Goal: Use online tool/utility: Utilize a website feature to perform a specific function

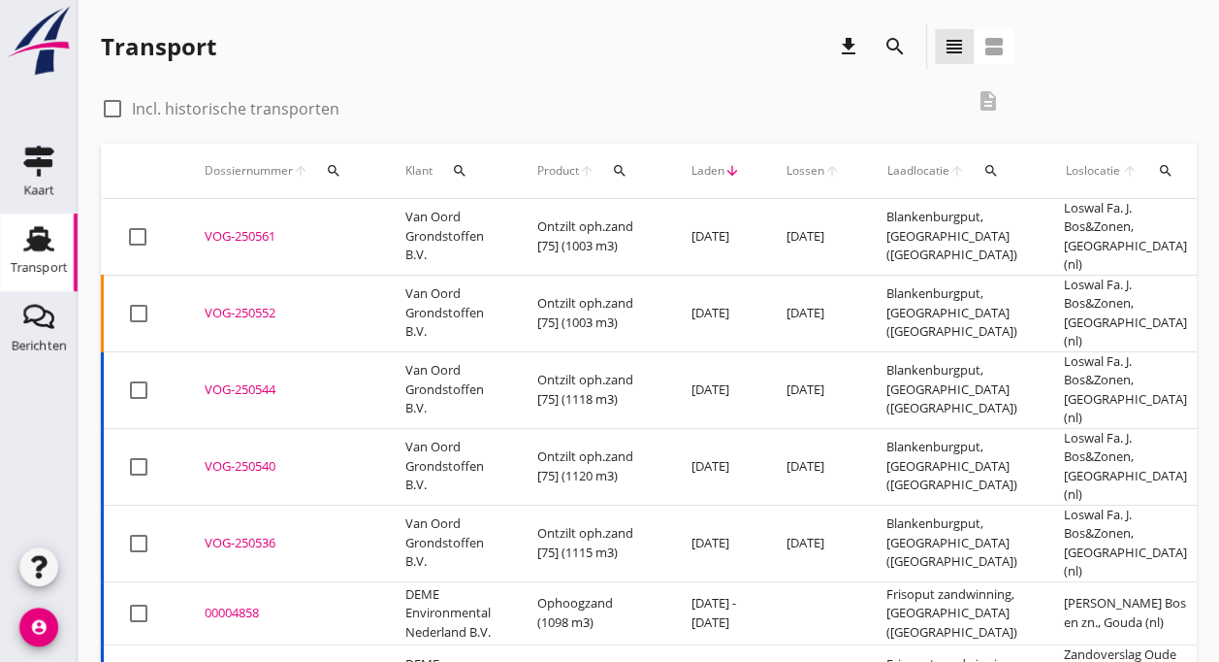
click at [511, 286] on td "Van Oord Grondstoffen B.V." at bounding box center [448, 313] width 132 height 77
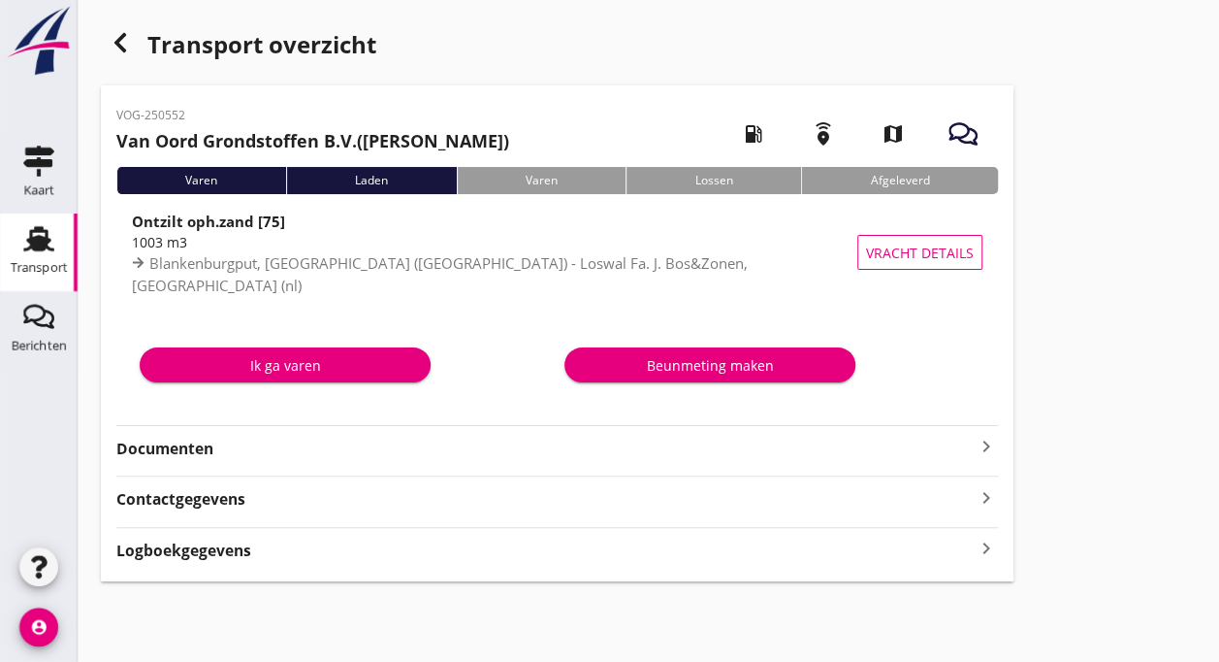
click at [292, 368] on div "Ik ga varen" at bounding box center [285, 365] width 260 height 20
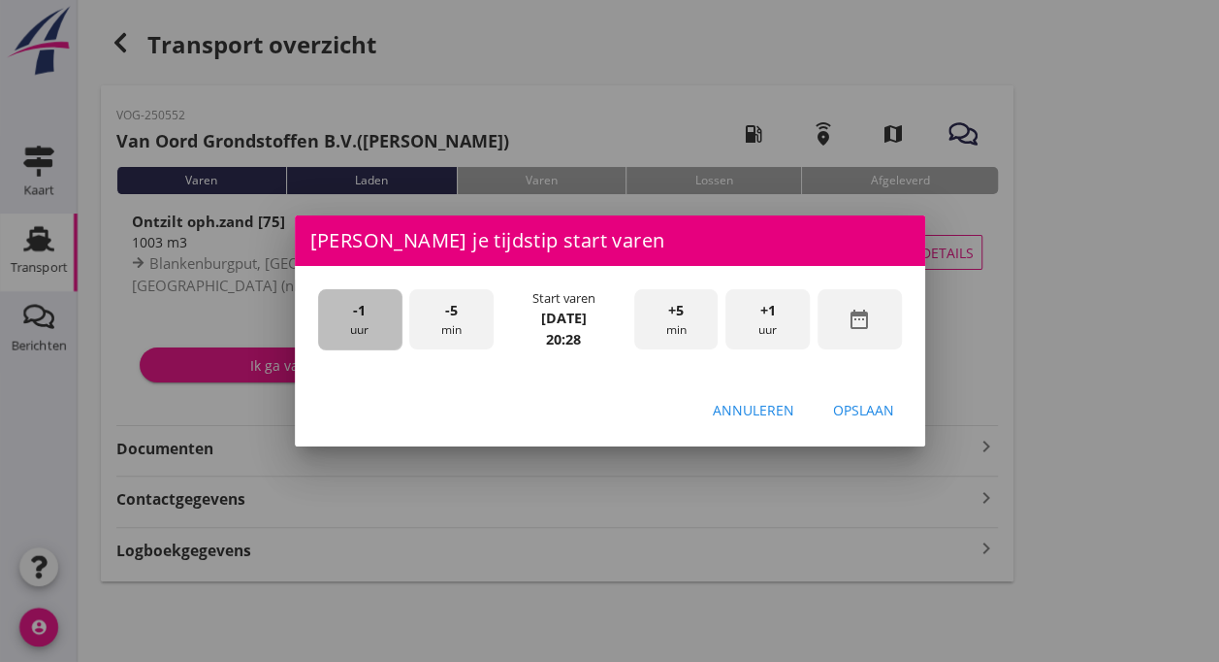
click at [369, 315] on div "-1 uur" at bounding box center [360, 319] width 84 height 61
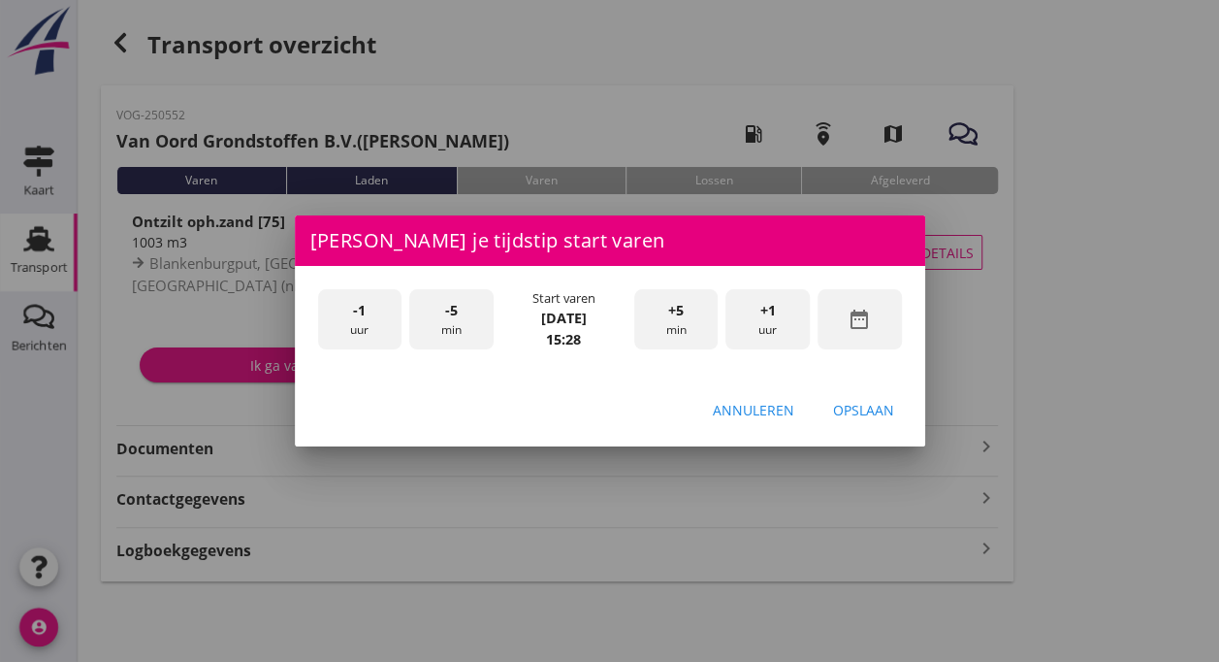
click at [369, 315] on div "-1 uur" at bounding box center [360, 319] width 84 height 61
click at [668, 308] on span "+5" at bounding box center [676, 310] width 16 height 21
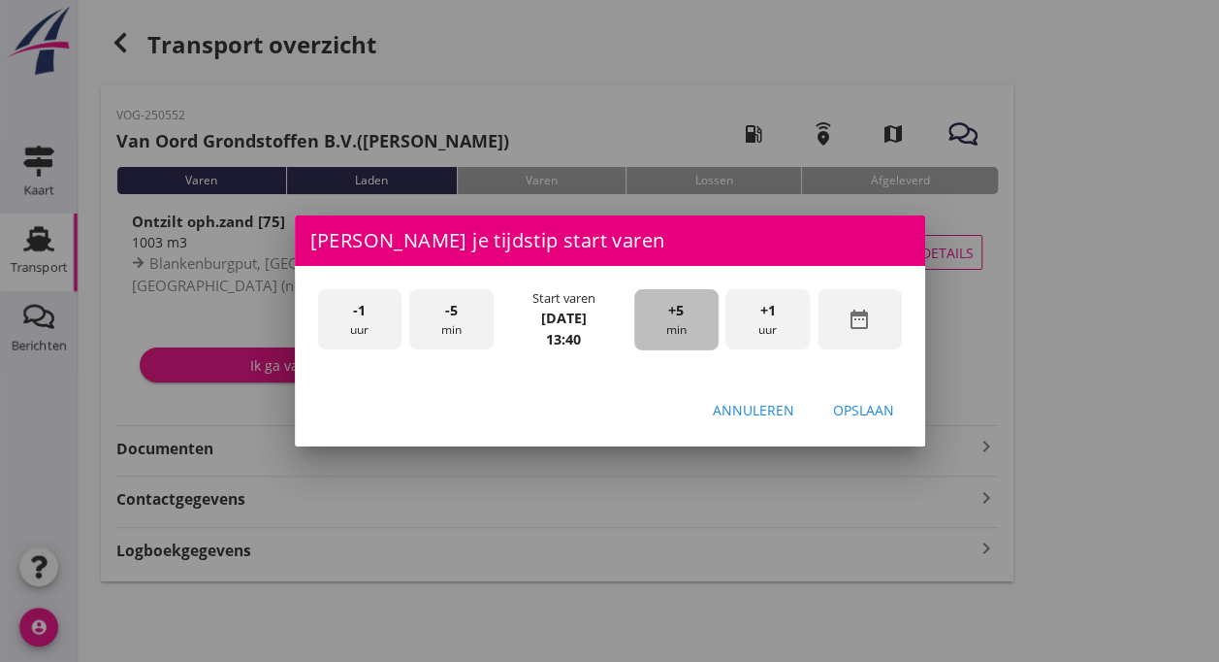
click at [668, 308] on span "+5" at bounding box center [676, 310] width 16 height 21
click at [859, 408] on div "Opslaan" at bounding box center [863, 410] width 61 height 20
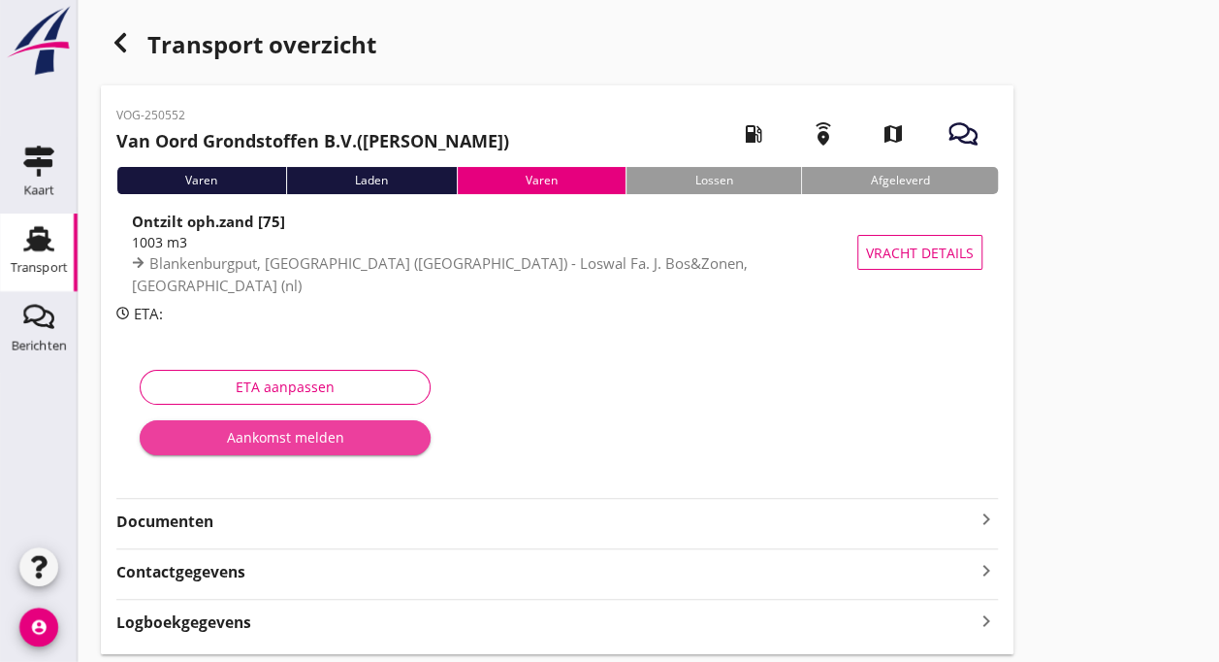
click at [299, 433] on div "Aankomst melden" at bounding box center [285, 437] width 260 height 20
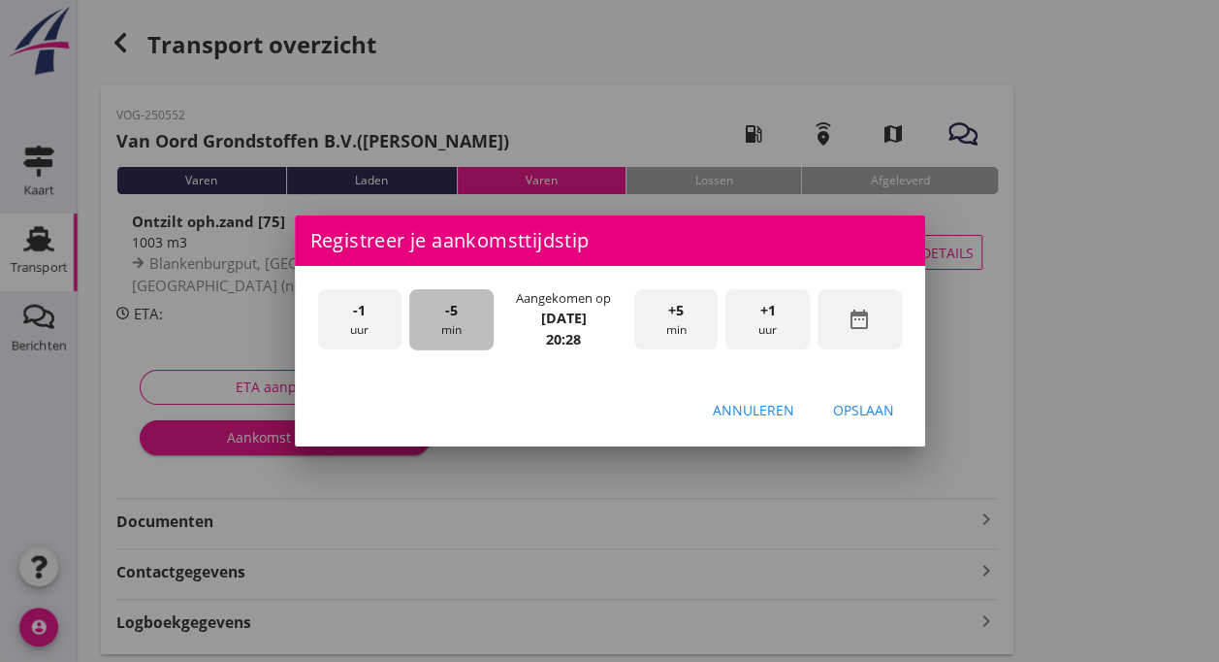
click at [452, 317] on span "-5" at bounding box center [451, 310] width 13 height 21
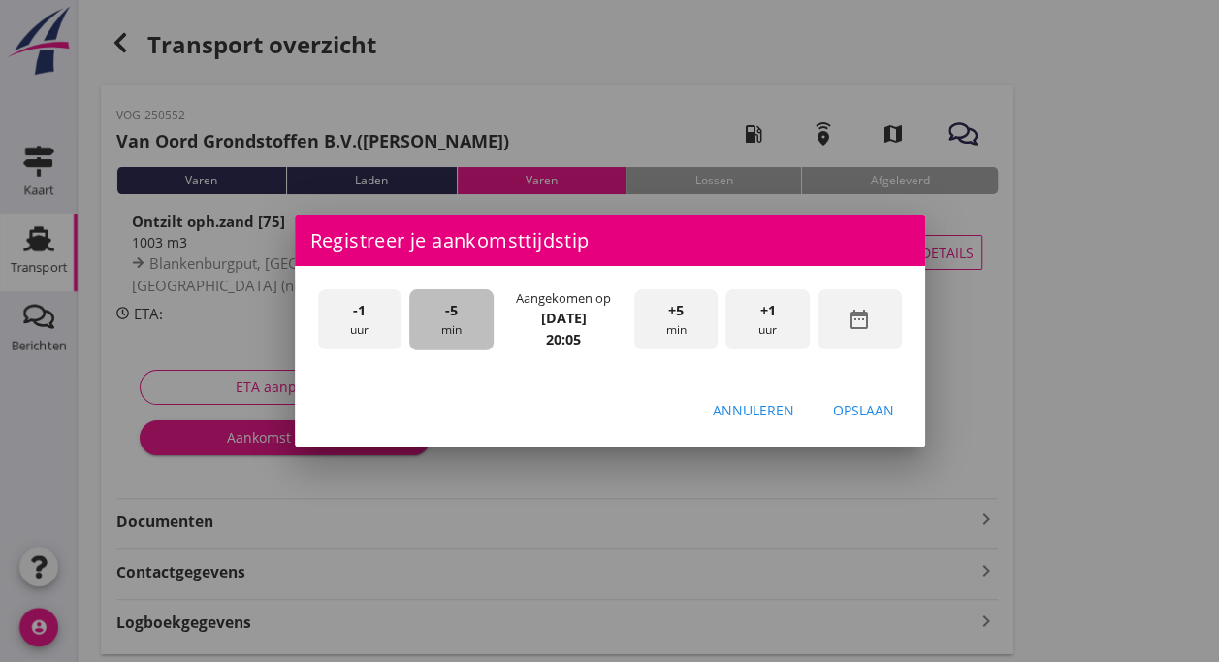
click at [452, 317] on span "-5" at bounding box center [451, 310] width 13 height 21
click at [864, 408] on div "Opslaan" at bounding box center [863, 410] width 61 height 20
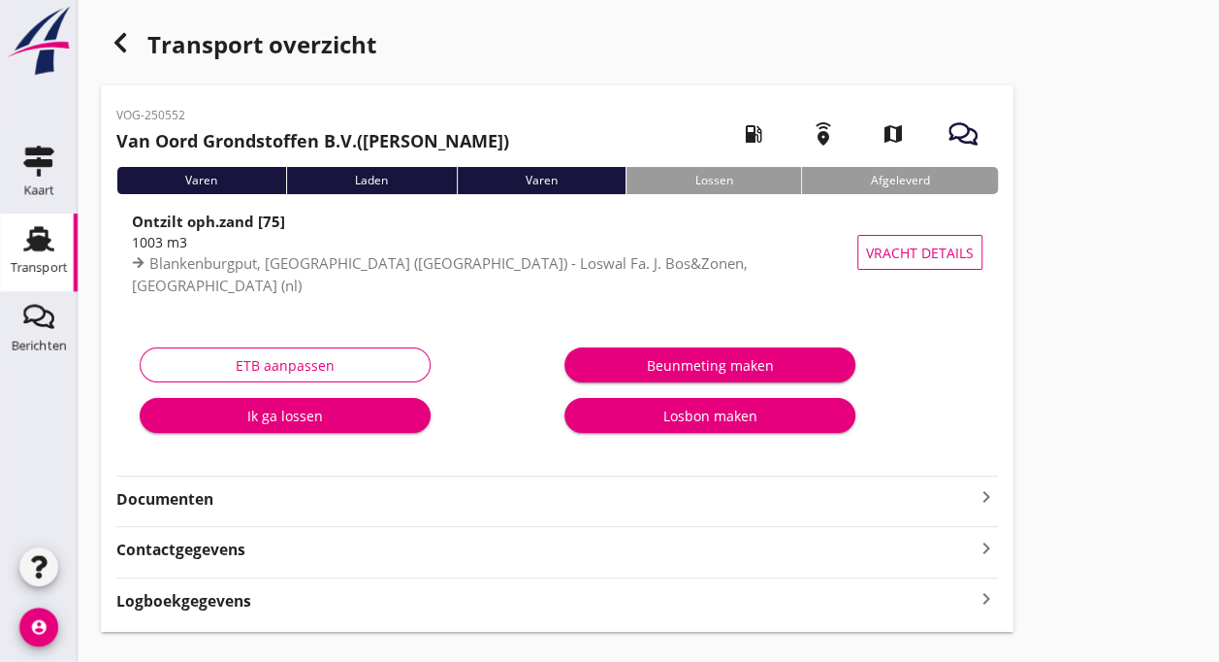
click at [41, 251] on icon "Transport" at bounding box center [38, 238] width 31 height 31
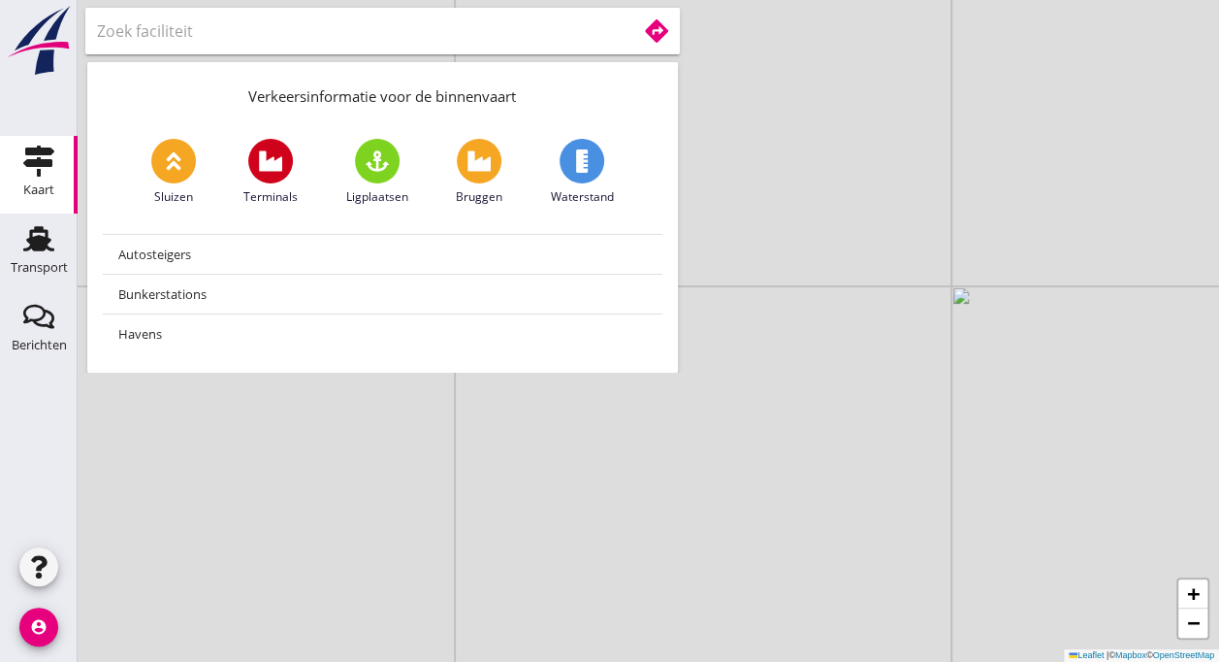
click at [340, 45] on input "text" at bounding box center [353, 31] width 512 height 31
click at [645, 33] on icon at bounding box center [656, 30] width 23 height 23
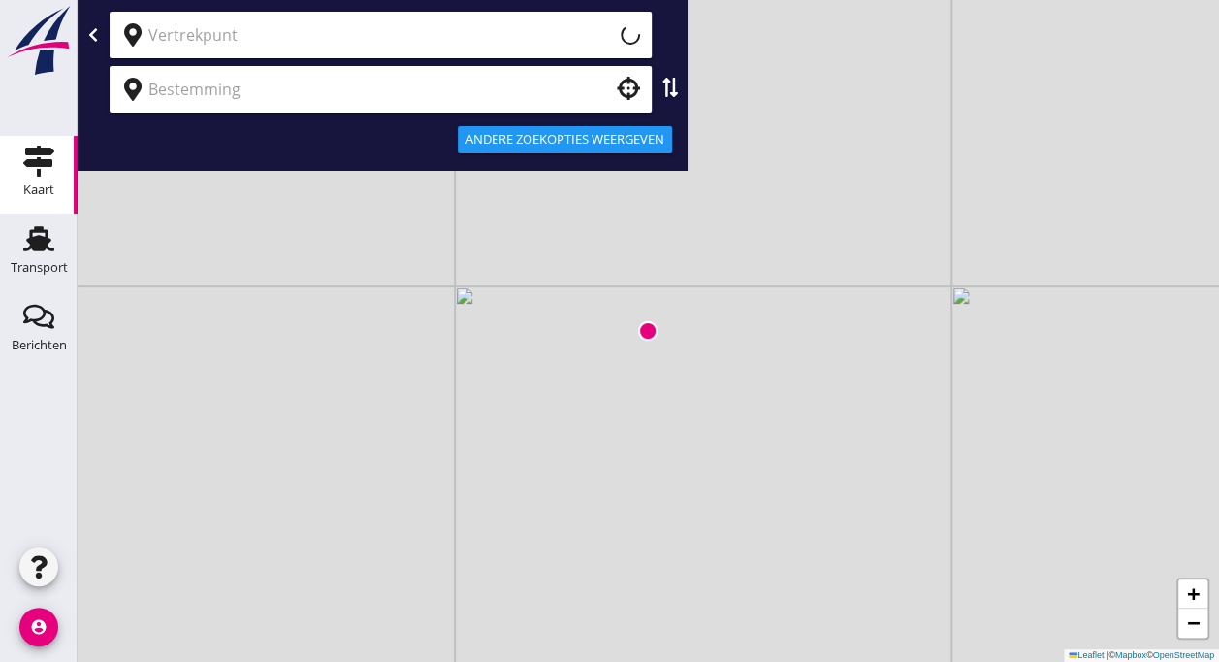
type input "Huidige locatie (apparaat)"
click at [613, 37] on icon "clear" at bounding box center [624, 34] width 23 height 23
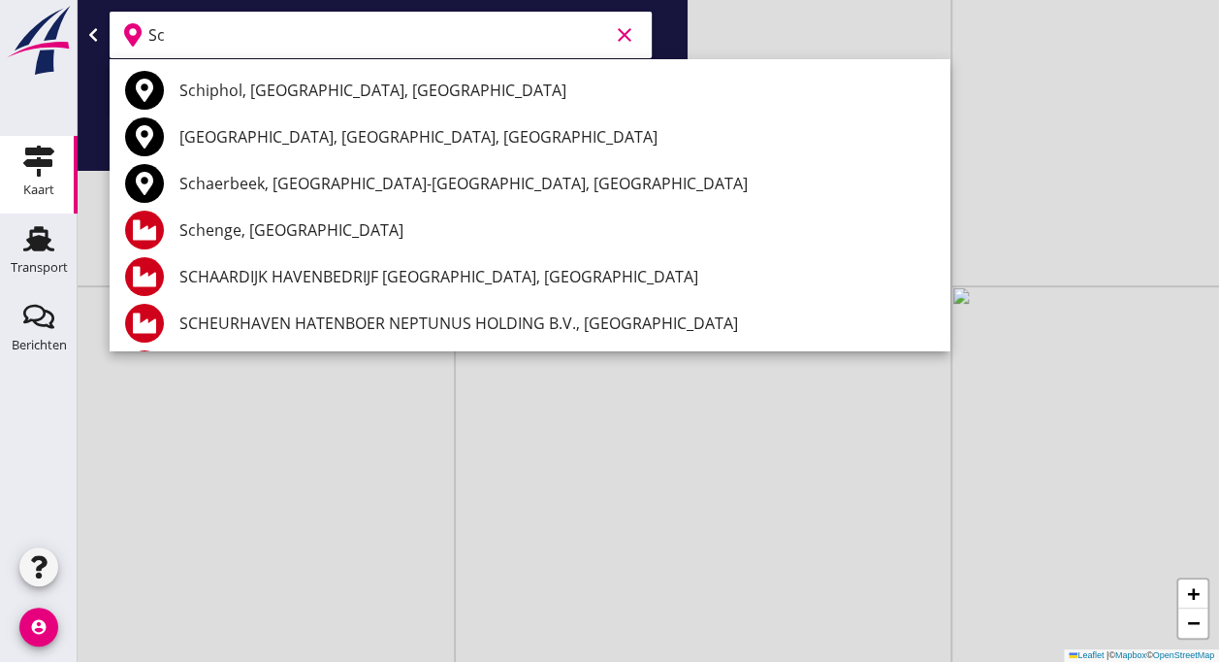
type input "S"
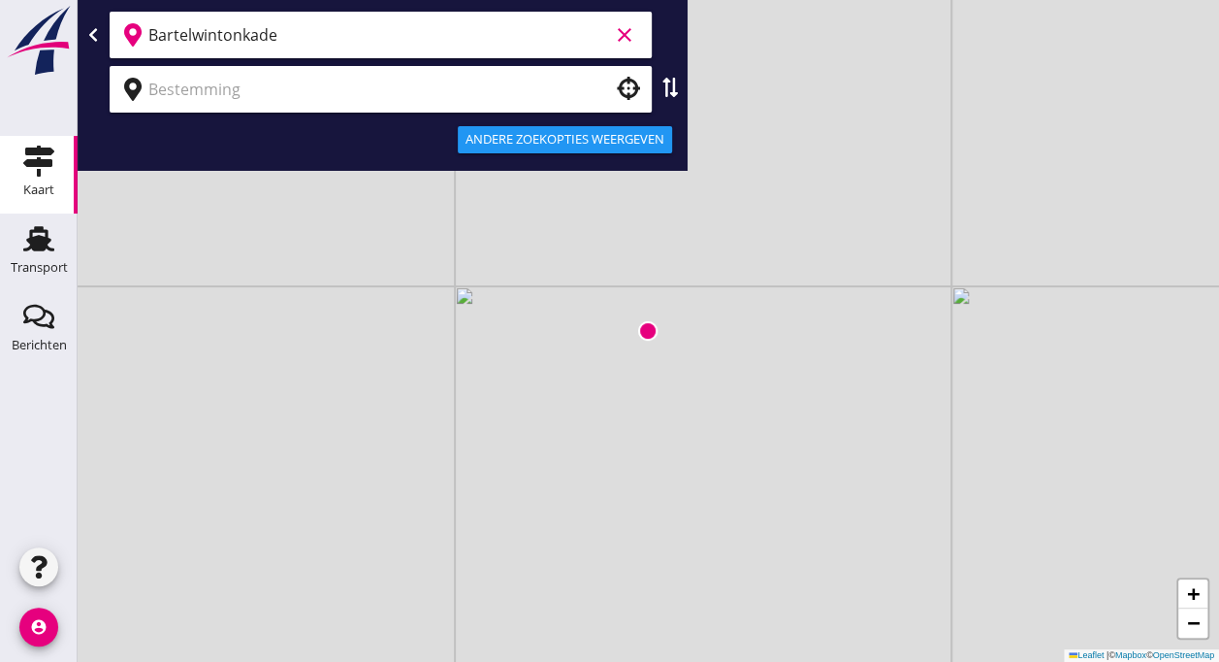
type input "Bartelwintonkade"
click at [275, 124] on div "Andere zoekopties weergeven" at bounding box center [382, 139] width 602 height 47
click at [314, 35] on input "Bartelwintonkade" at bounding box center [378, 34] width 461 height 31
click at [305, 97] on input "text" at bounding box center [366, 89] width 437 height 31
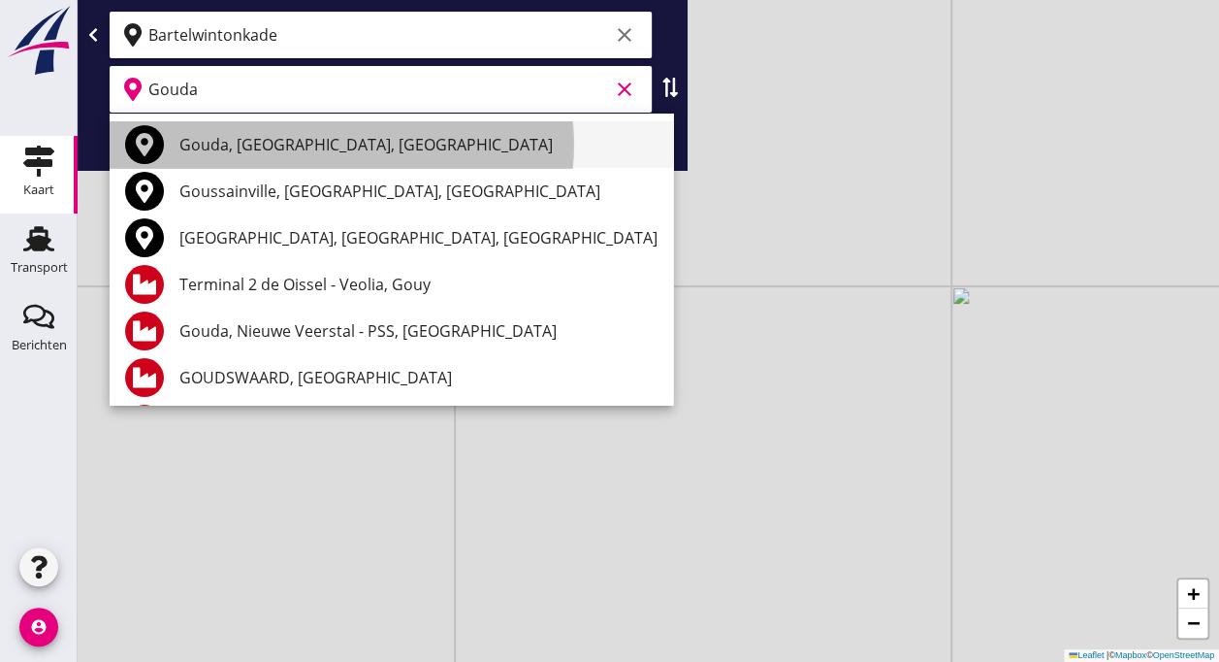
click at [305, 145] on div "Gouda, [GEOGRAPHIC_DATA], [GEOGRAPHIC_DATA]" at bounding box center [418, 144] width 478 height 23
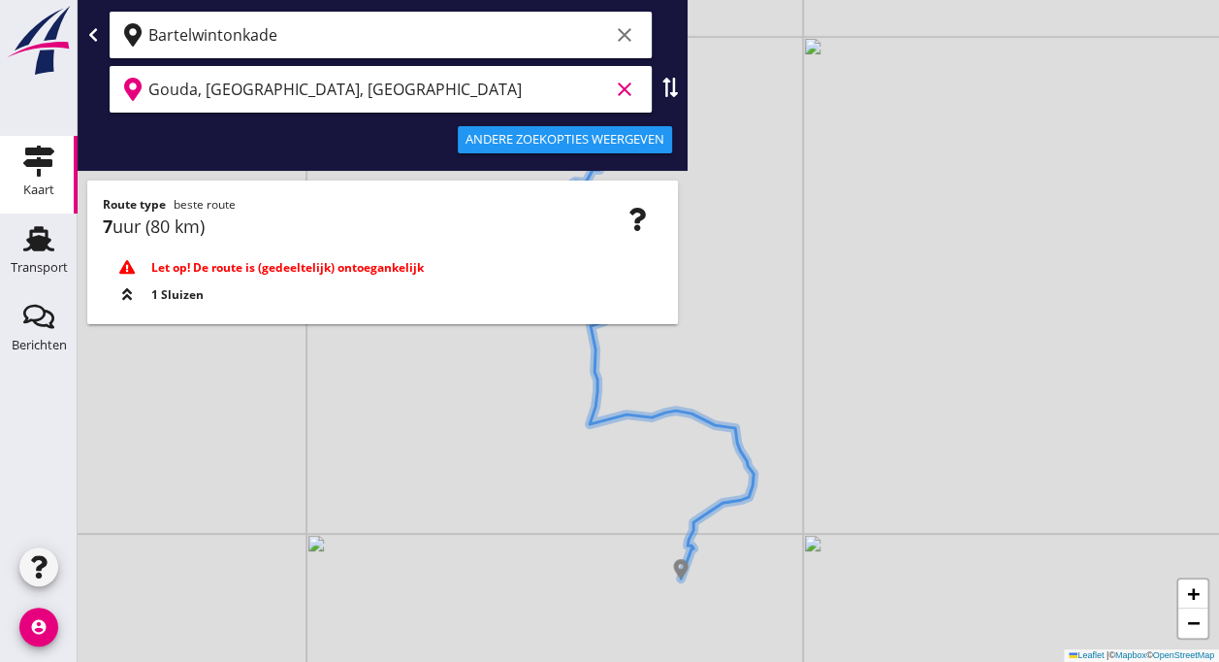
type input "Gouda, [GEOGRAPHIC_DATA], [GEOGRAPHIC_DATA]"
click at [412, 50] on div "Bartelwintonkade clear" at bounding box center [381, 35] width 542 height 47
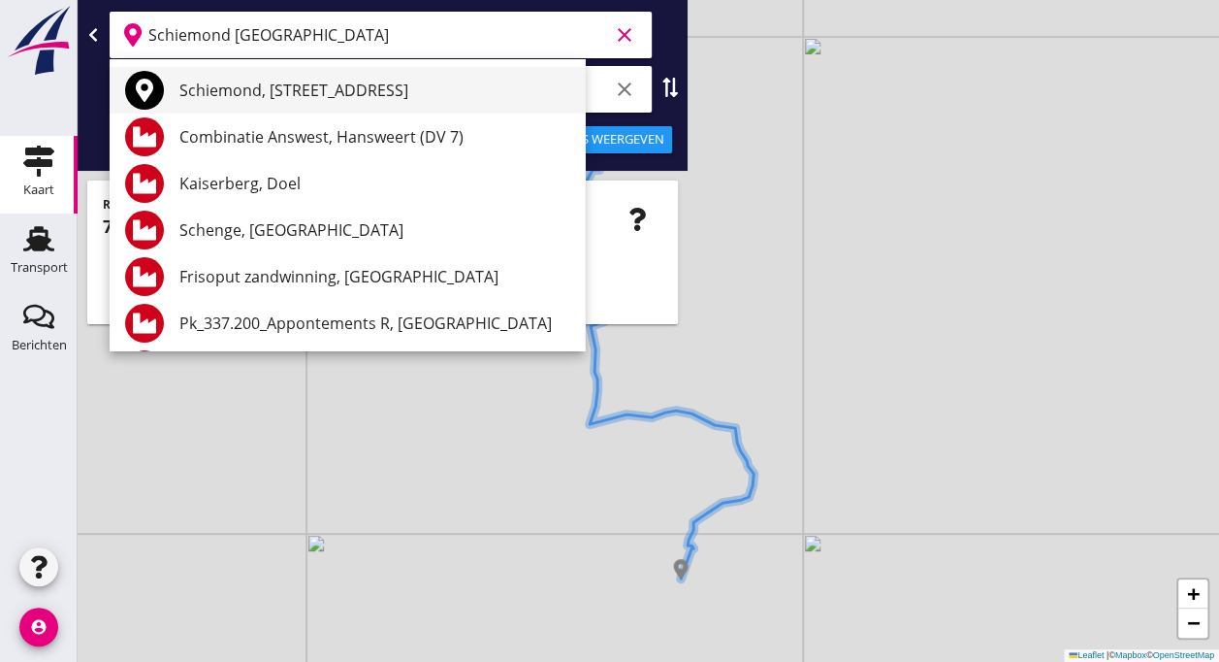
click at [350, 105] on div "Schiemond, [STREET_ADDRESS]" at bounding box center [374, 90] width 390 height 47
type input "Schiemond, [STREET_ADDRESS]"
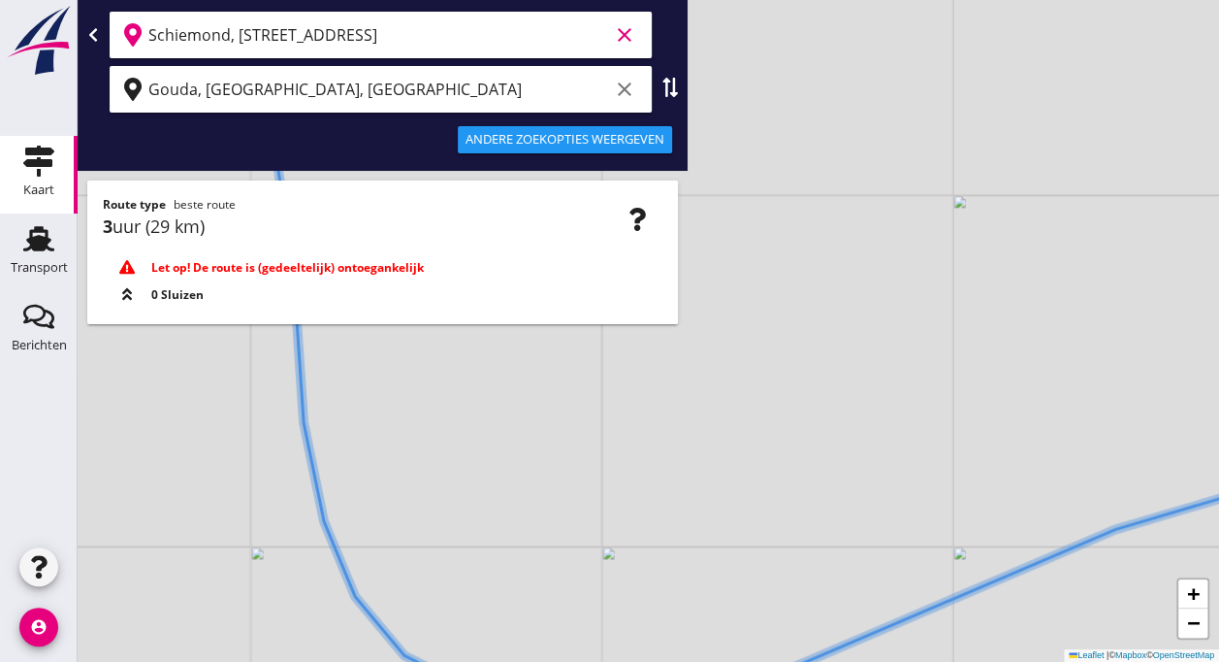
click at [613, 32] on icon "clear" at bounding box center [624, 34] width 23 height 23
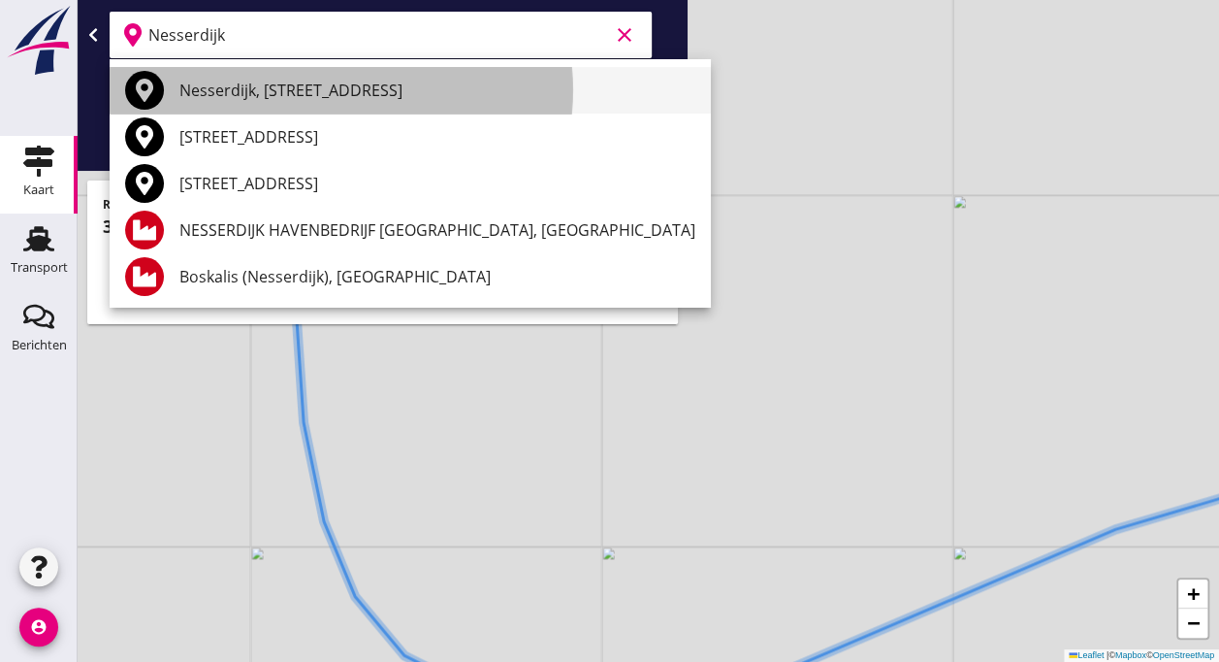
click at [359, 83] on div "Nesserdijk, [STREET_ADDRESS]" at bounding box center [437, 90] width 516 height 23
type input "Nesserdijk, [STREET_ADDRESS]"
